Goal: Transaction & Acquisition: Purchase product/service

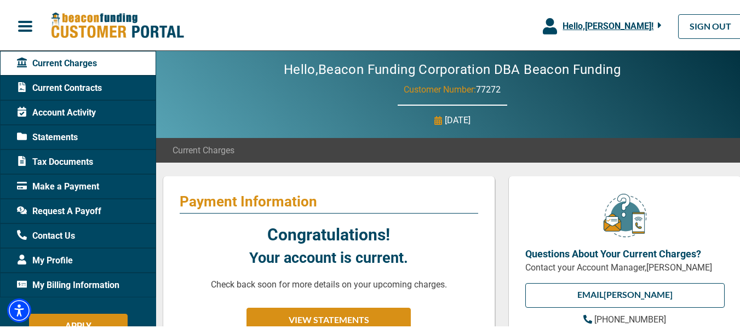
click at [543, 21] on icon "button" at bounding box center [550, 24] width 14 height 16
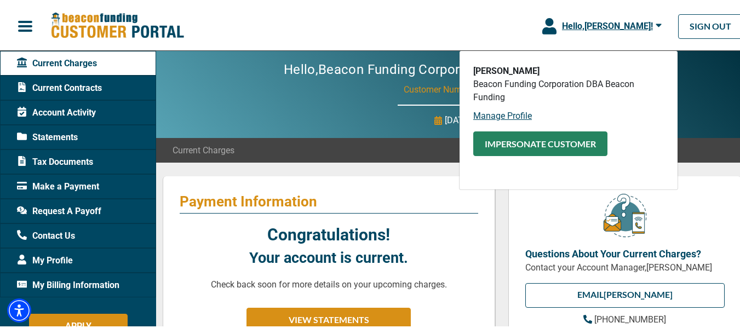
click at [508, 144] on button "Impersonate Customer" at bounding box center [540, 142] width 134 height 25
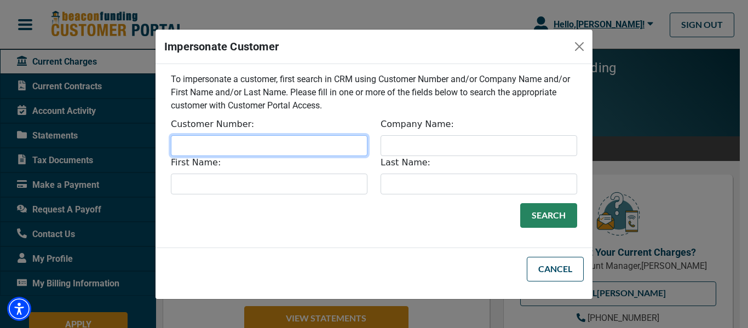
click at [287, 141] on input "Customer Number:" at bounding box center [269, 145] width 197 height 21
type input "32761"
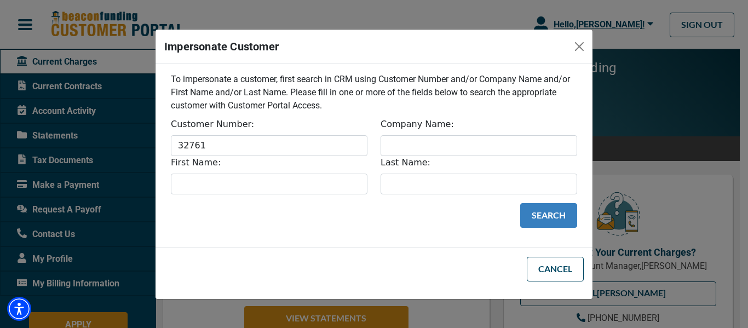
click at [561, 221] on button "Search" at bounding box center [548, 215] width 57 height 25
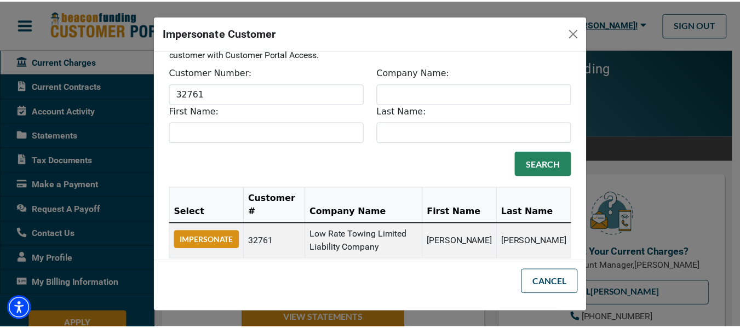
scroll to position [54, 0]
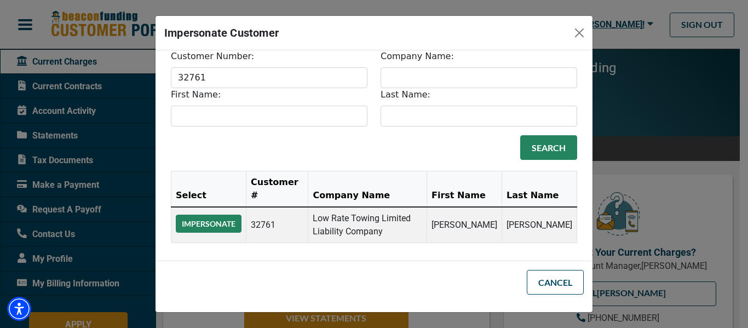
click at [221, 221] on button "Impersonate" at bounding box center [209, 224] width 66 height 18
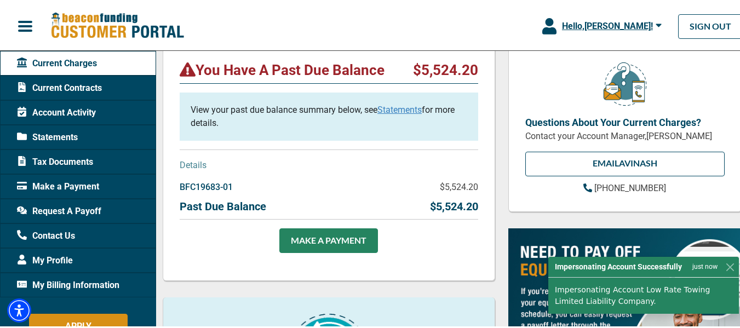
scroll to position [164, 0]
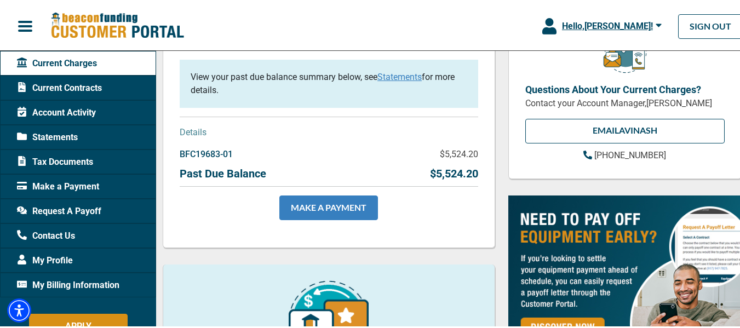
click at [358, 203] on link "MAKE A PAYMENT" at bounding box center [328, 206] width 99 height 25
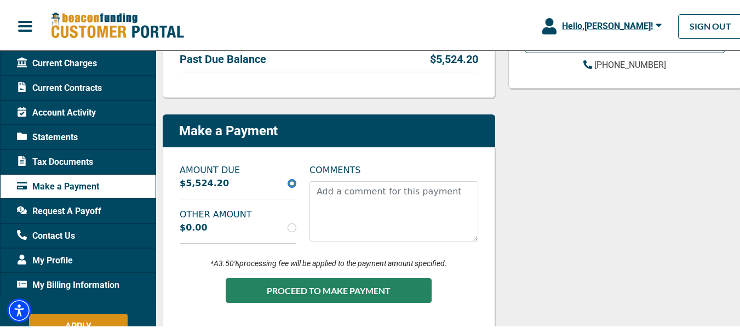
scroll to position [274, 0]
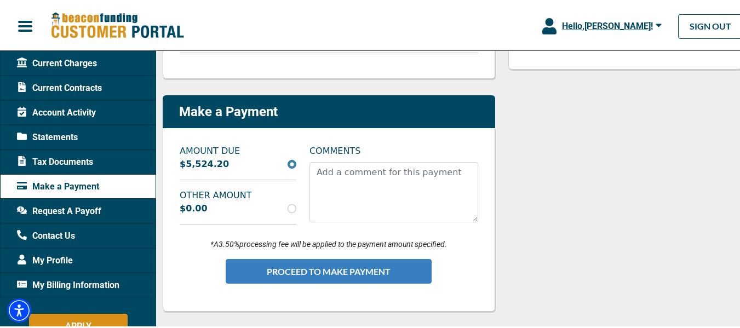
click at [312, 264] on button "PROCEED TO MAKE PAYMENT" at bounding box center [329, 269] width 206 height 25
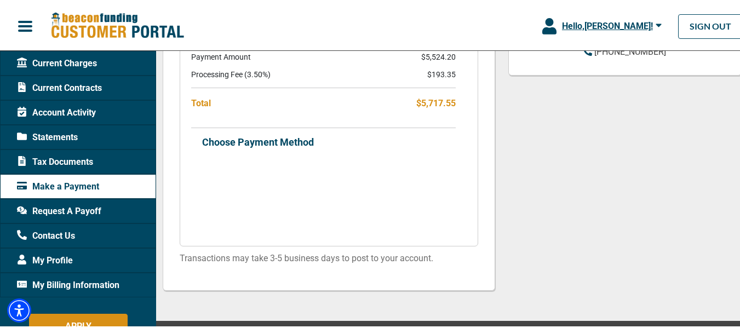
scroll to position [329, 0]
click at [101, 187] on div "Make a Payment" at bounding box center [78, 185] width 156 height 25
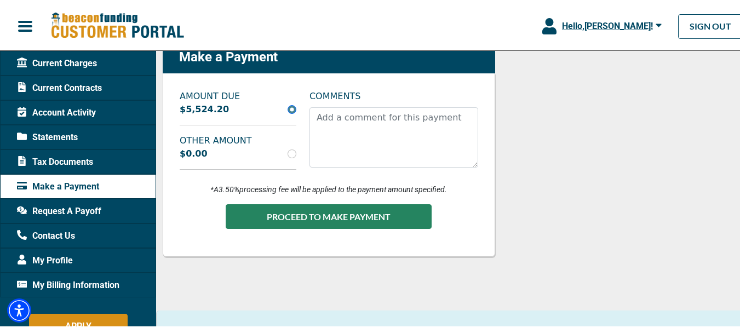
scroll to position [274, 0]
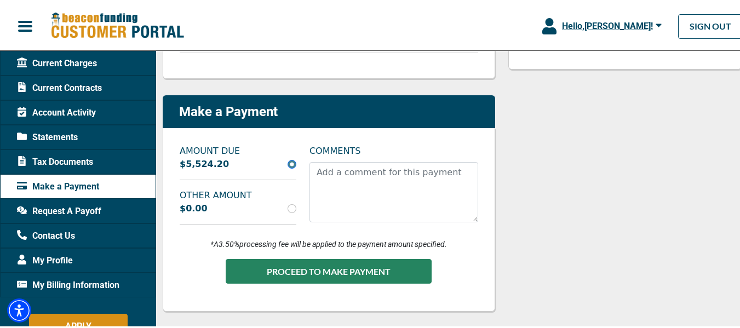
click at [24, 22] on span "button" at bounding box center [25, 24] width 16 height 16
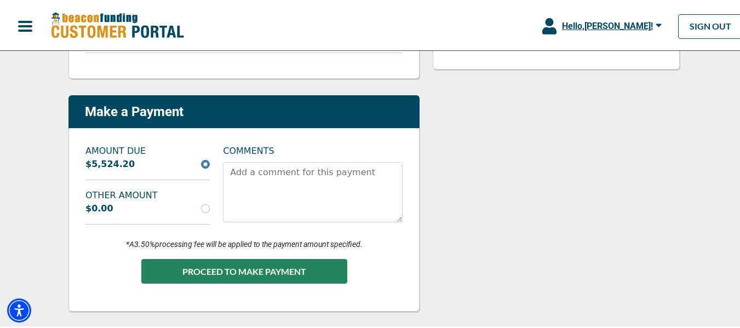
click at [542, 27] on icon "button" at bounding box center [549, 24] width 14 height 16
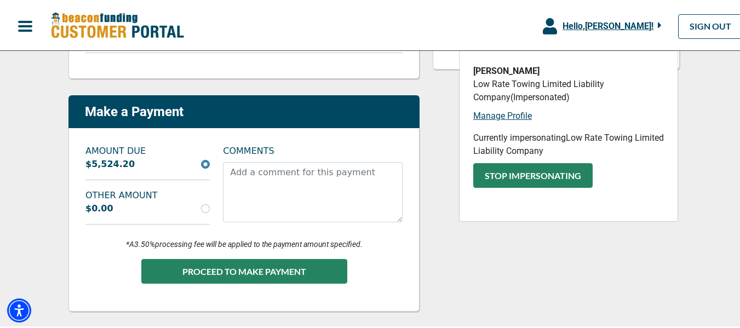
click at [514, 175] on button "Stop Impersonating" at bounding box center [532, 174] width 119 height 25
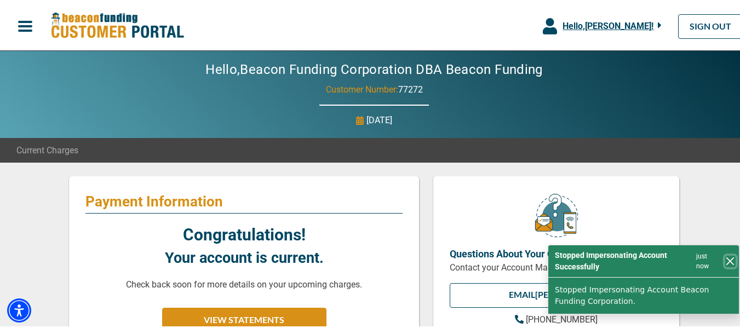
click at [725, 259] on button "Close" at bounding box center [730, 260] width 10 height 12
